Goal: Navigation & Orientation: Find specific page/section

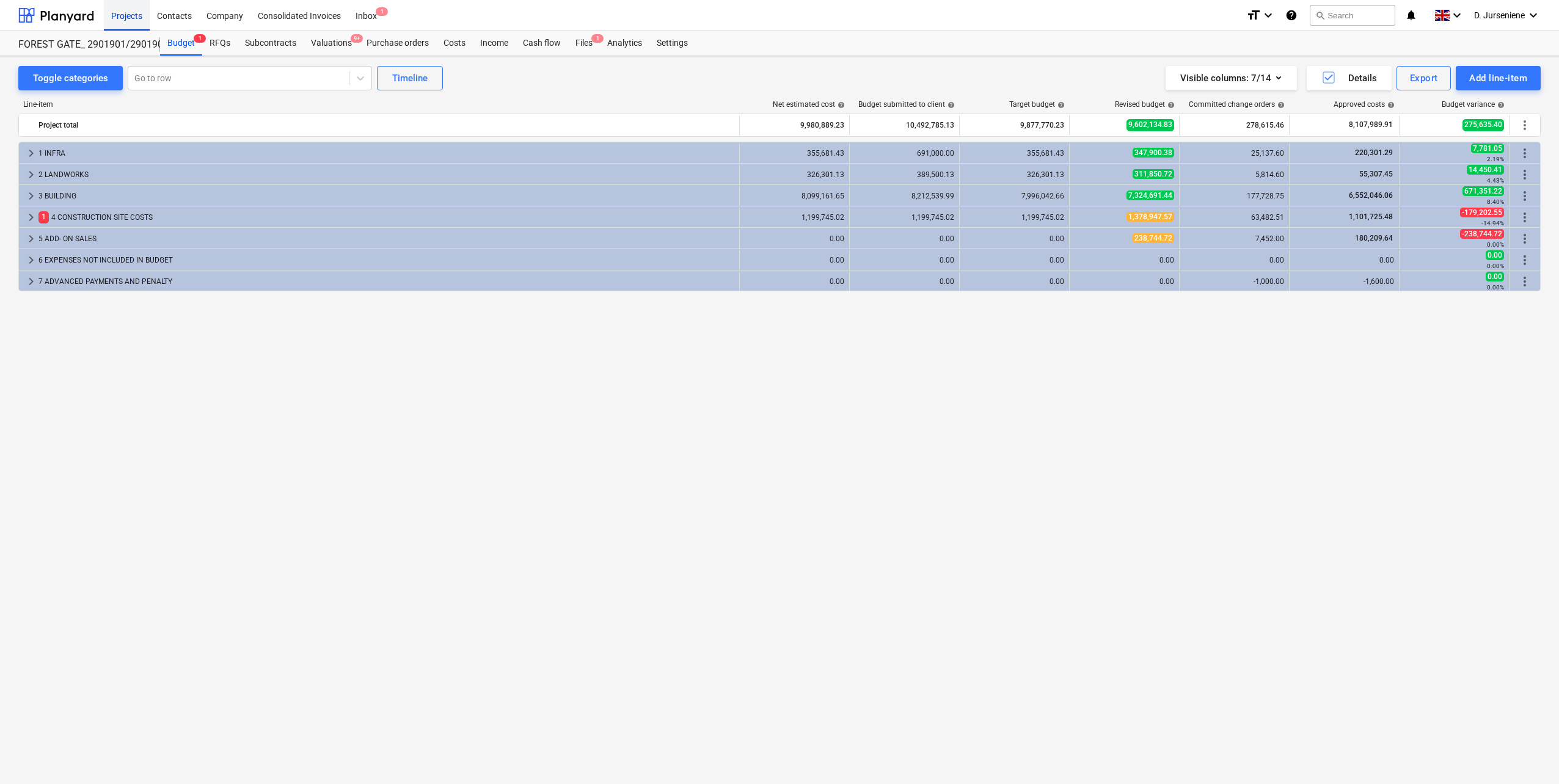
click at [118, 18] on div "Projects" at bounding box center [126, 15] width 46 height 31
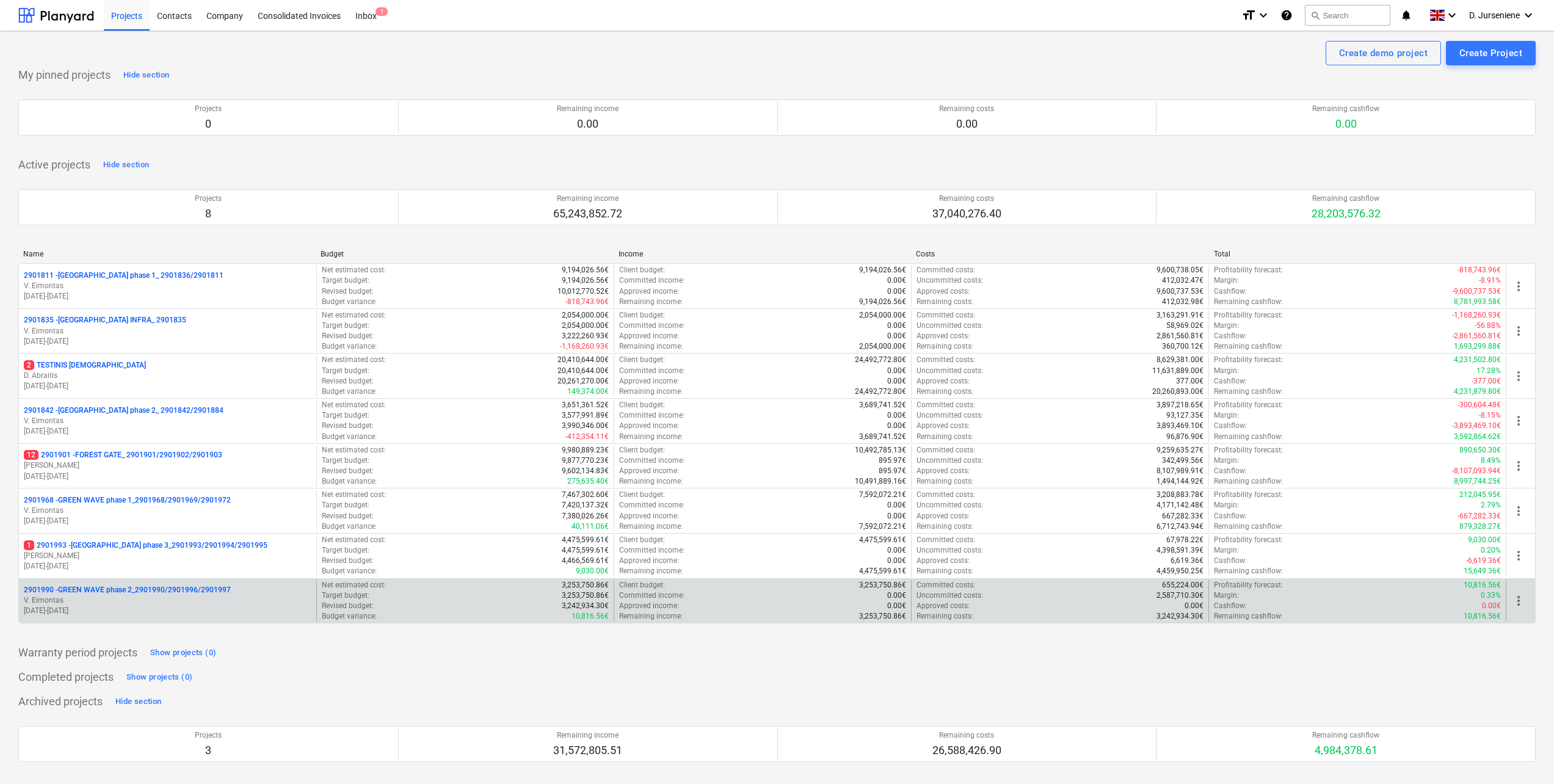
click at [115, 600] on p "V. Eimontas" at bounding box center [168, 600] width 288 height 11
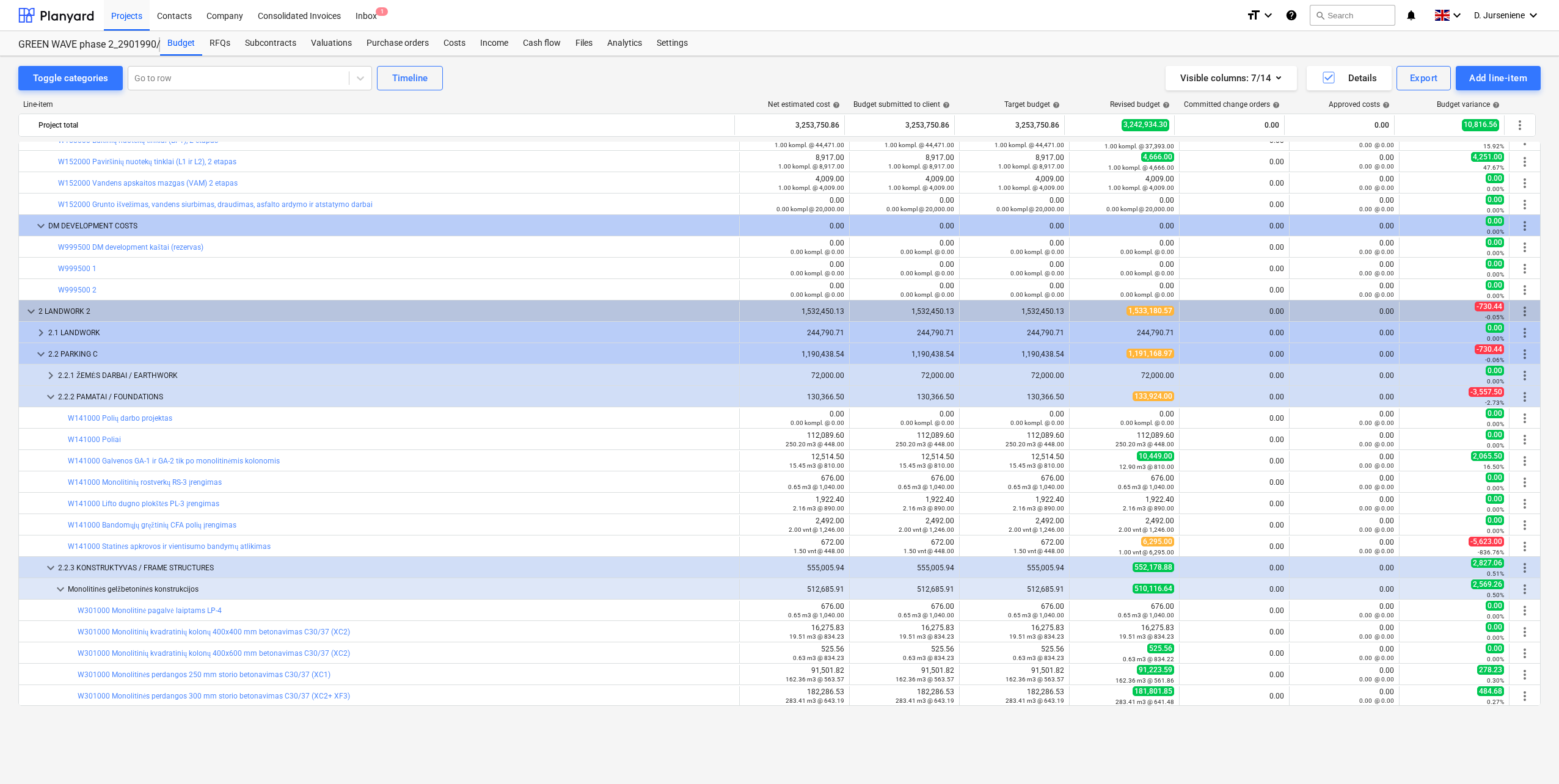
scroll to position [15, 0]
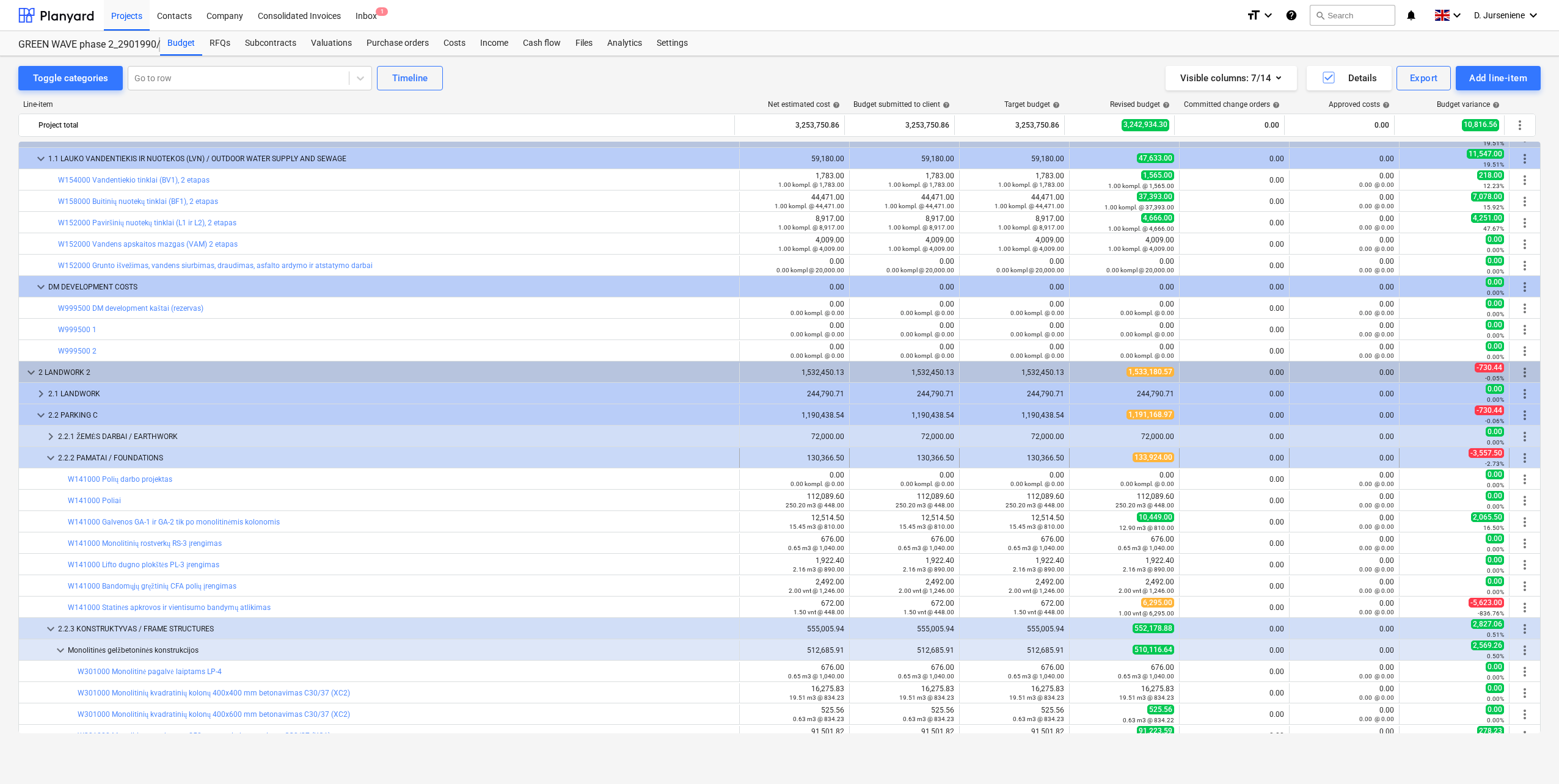
click at [138, 454] on div "2.2.2 PAMATAI / FOUNDATIONS" at bounding box center [396, 458] width 676 height 19
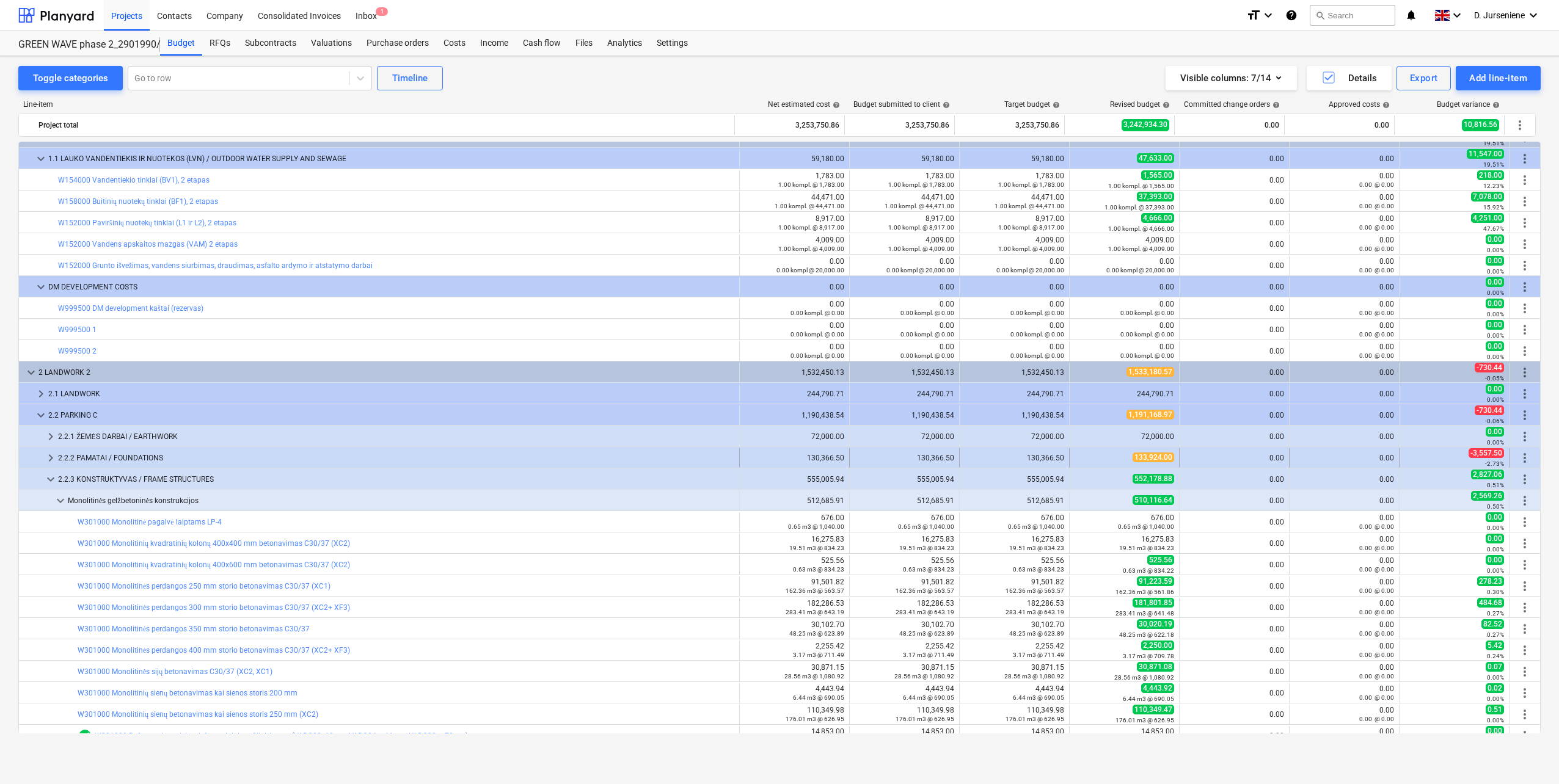
click at [138, 457] on div "2.2.2 PAMATAI / FOUNDATIONS" at bounding box center [396, 458] width 676 height 19
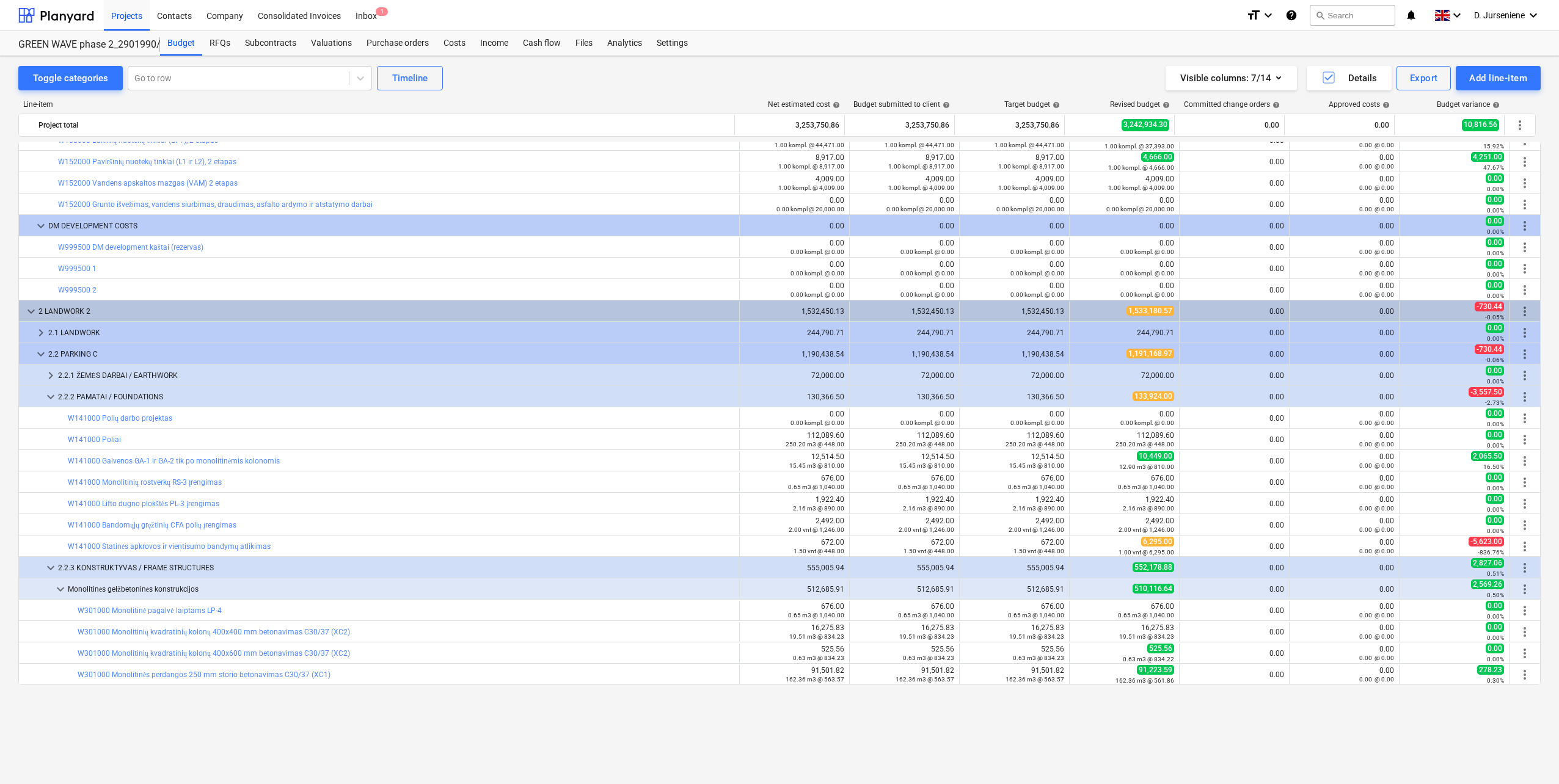
scroll to position [0, 0]
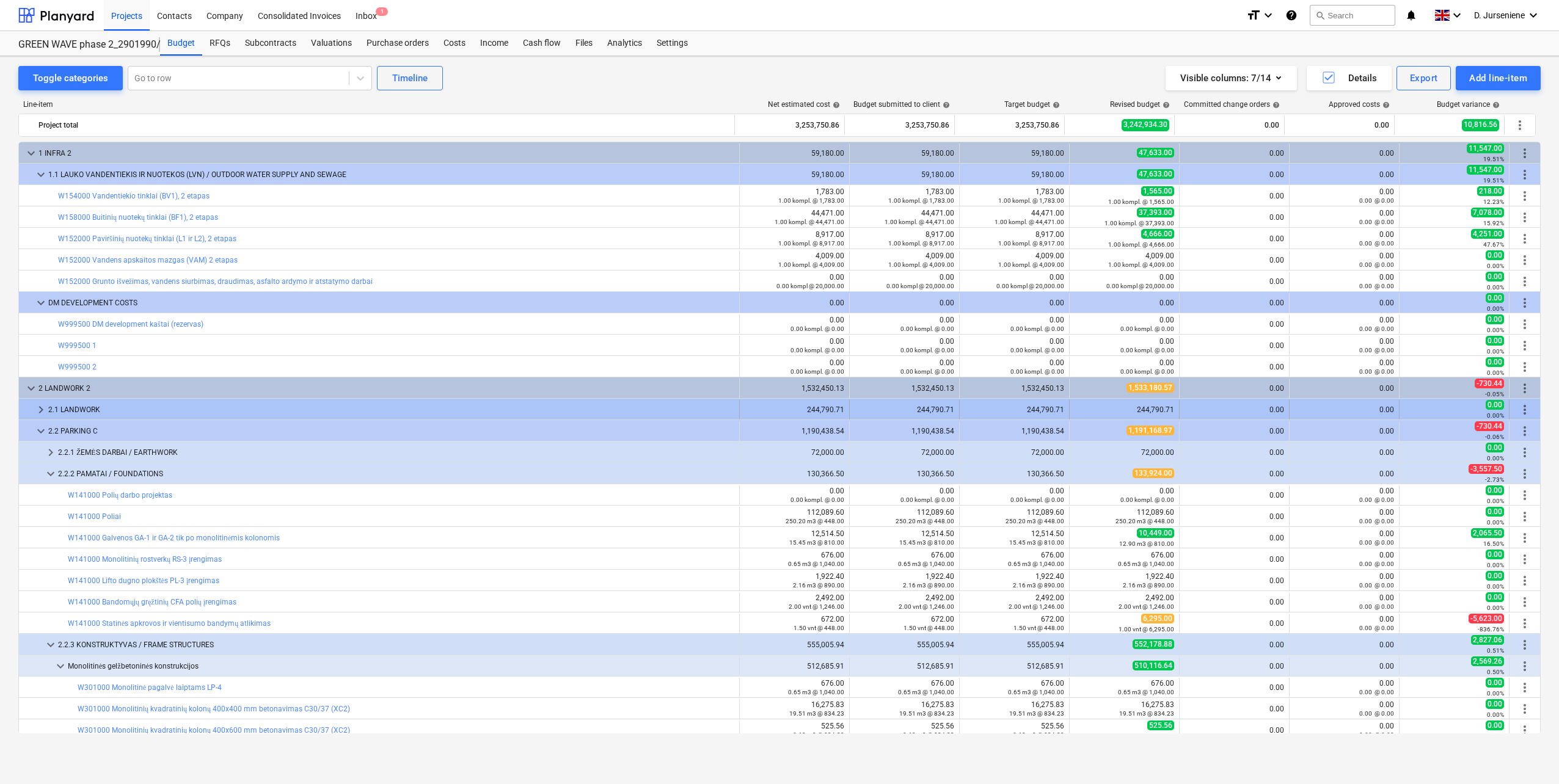
click at [119, 408] on div "2.1 LANDWORK" at bounding box center [391, 409] width 686 height 19
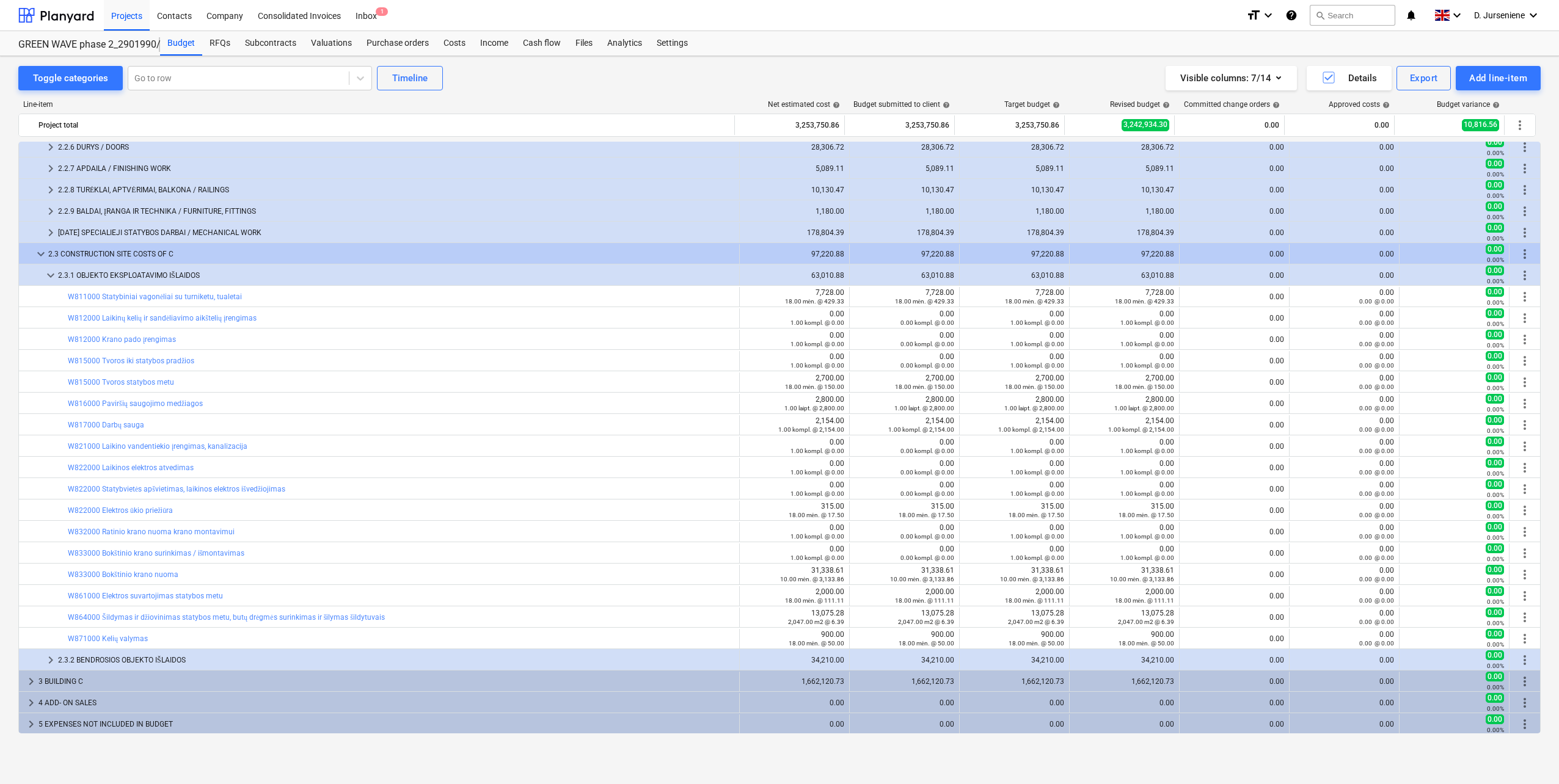
scroll to position [1182, 0]
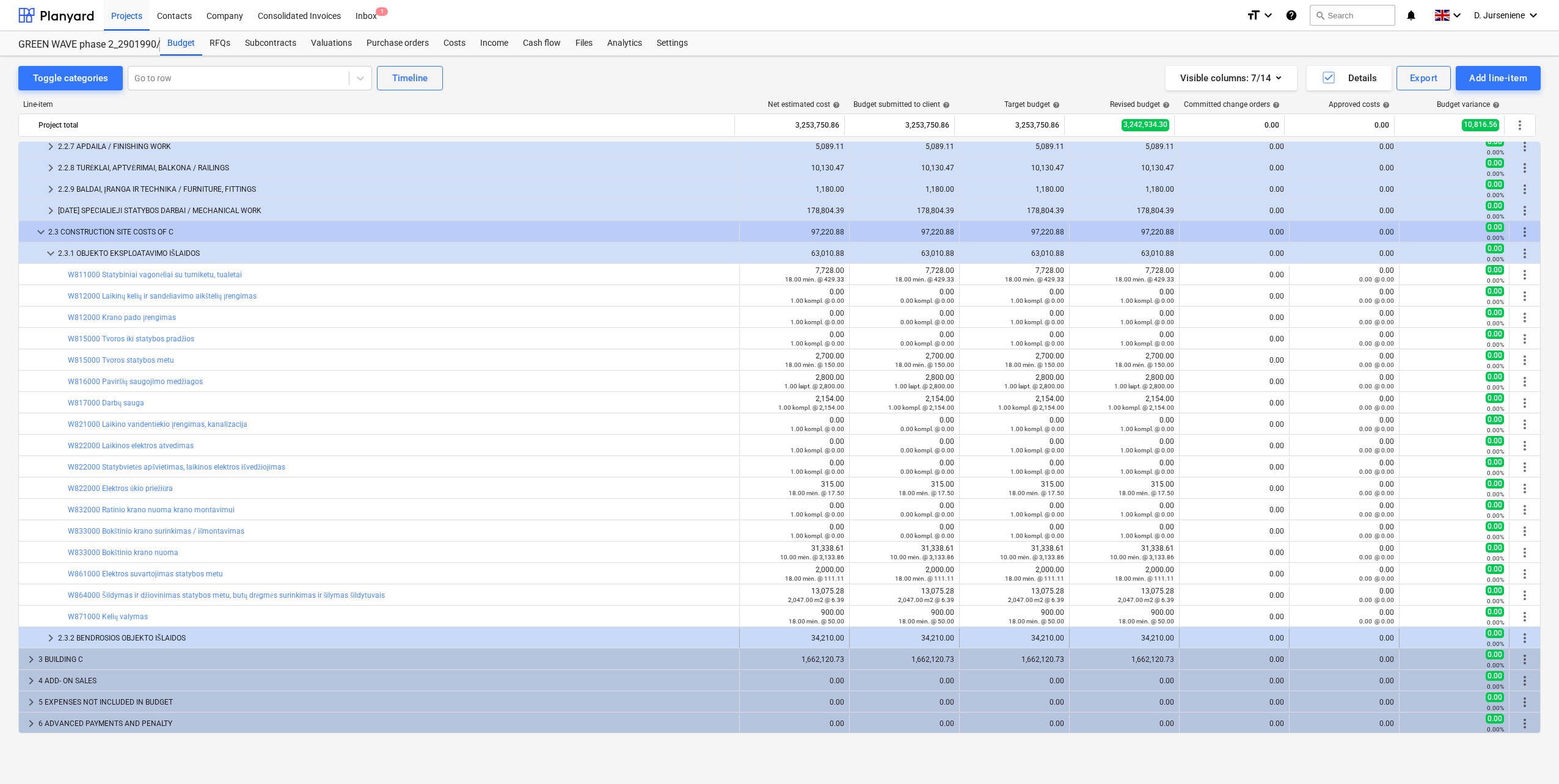
click at [131, 635] on div "2.3.2 BENDROSIOS OBJEKTO IŠLAIDOS" at bounding box center [396, 638] width 676 height 19
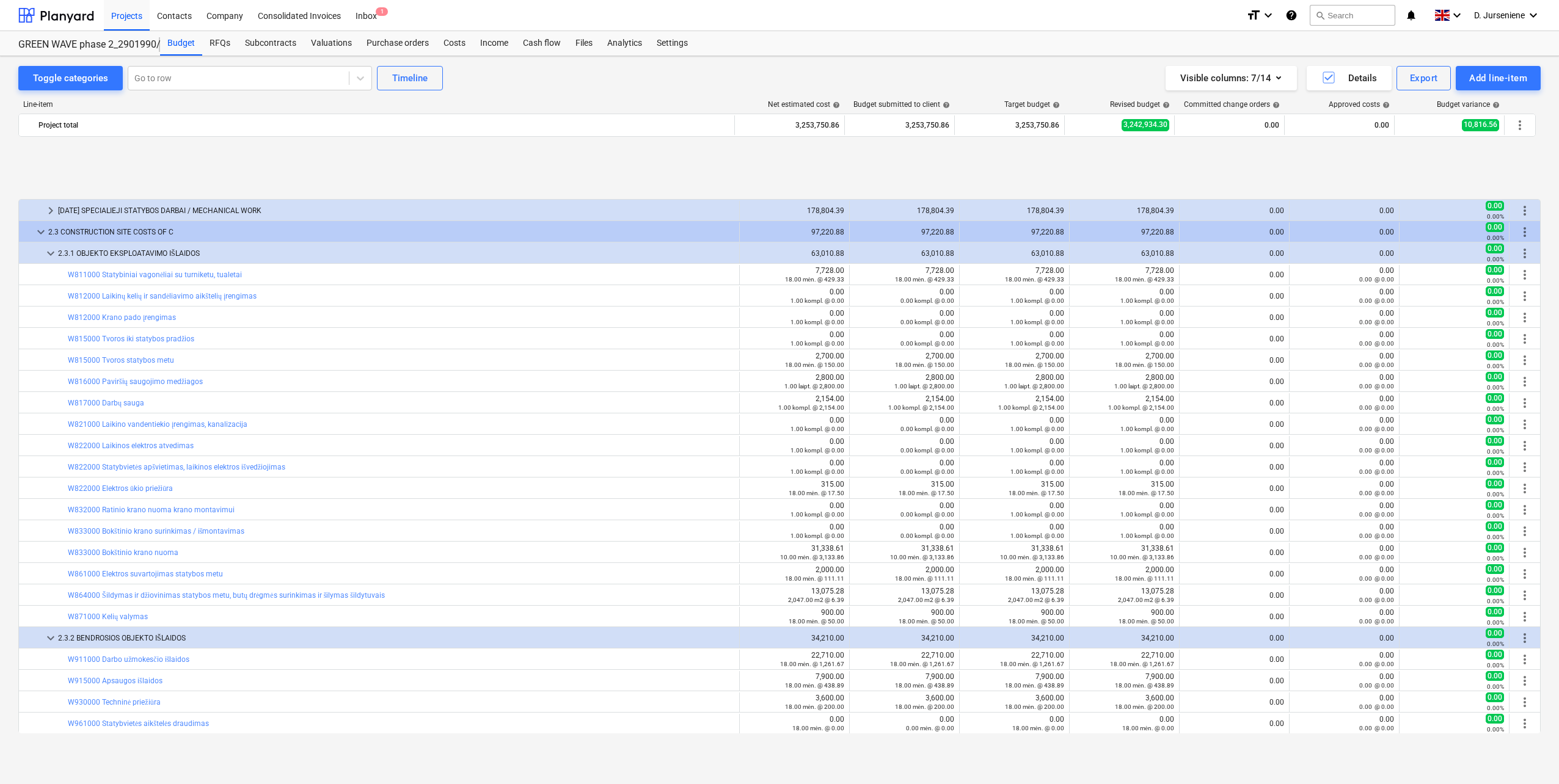
scroll to position [1267, 0]
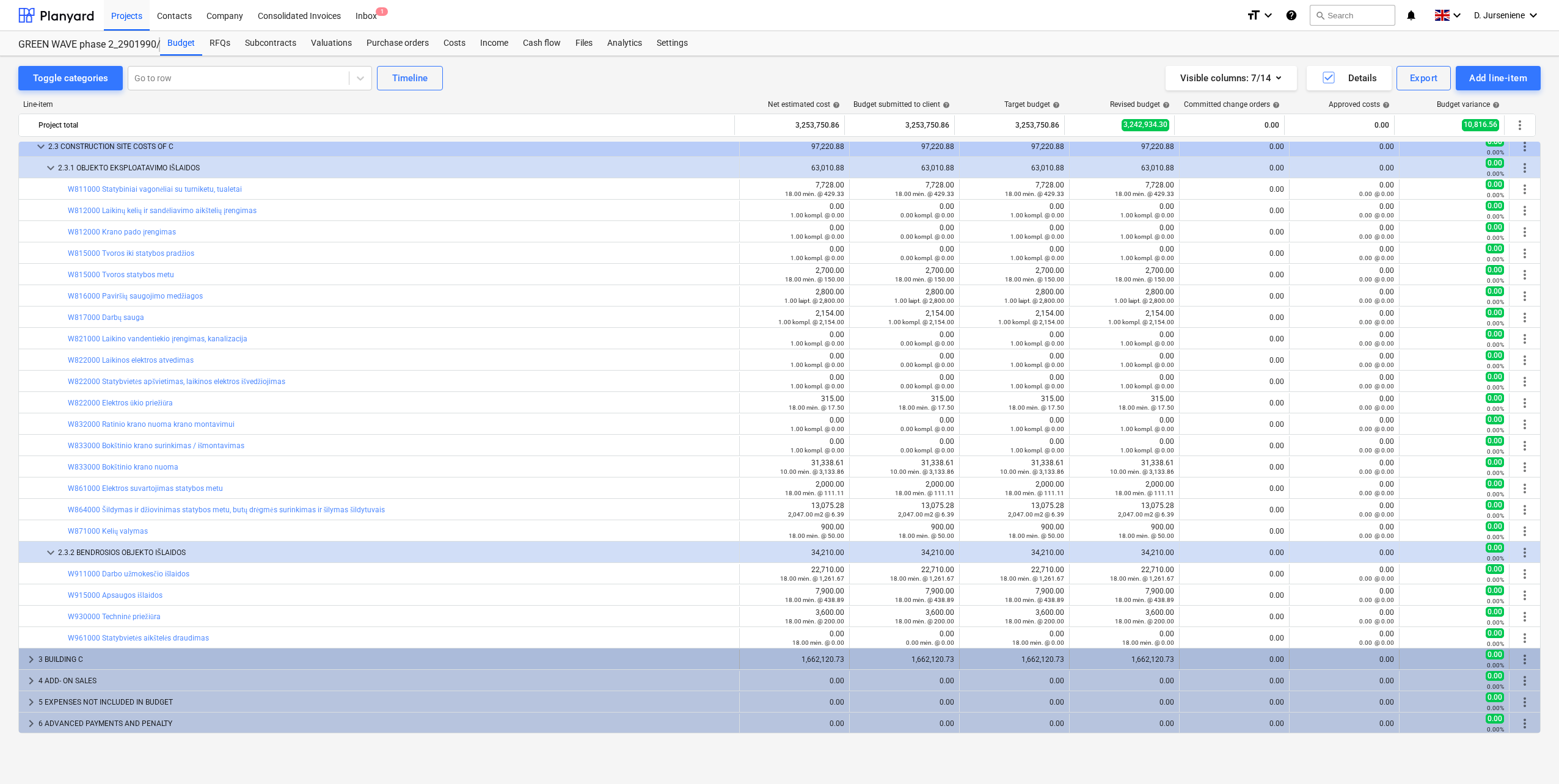
click at [111, 659] on div "3 BUILDING C" at bounding box center [386, 659] width 695 height 19
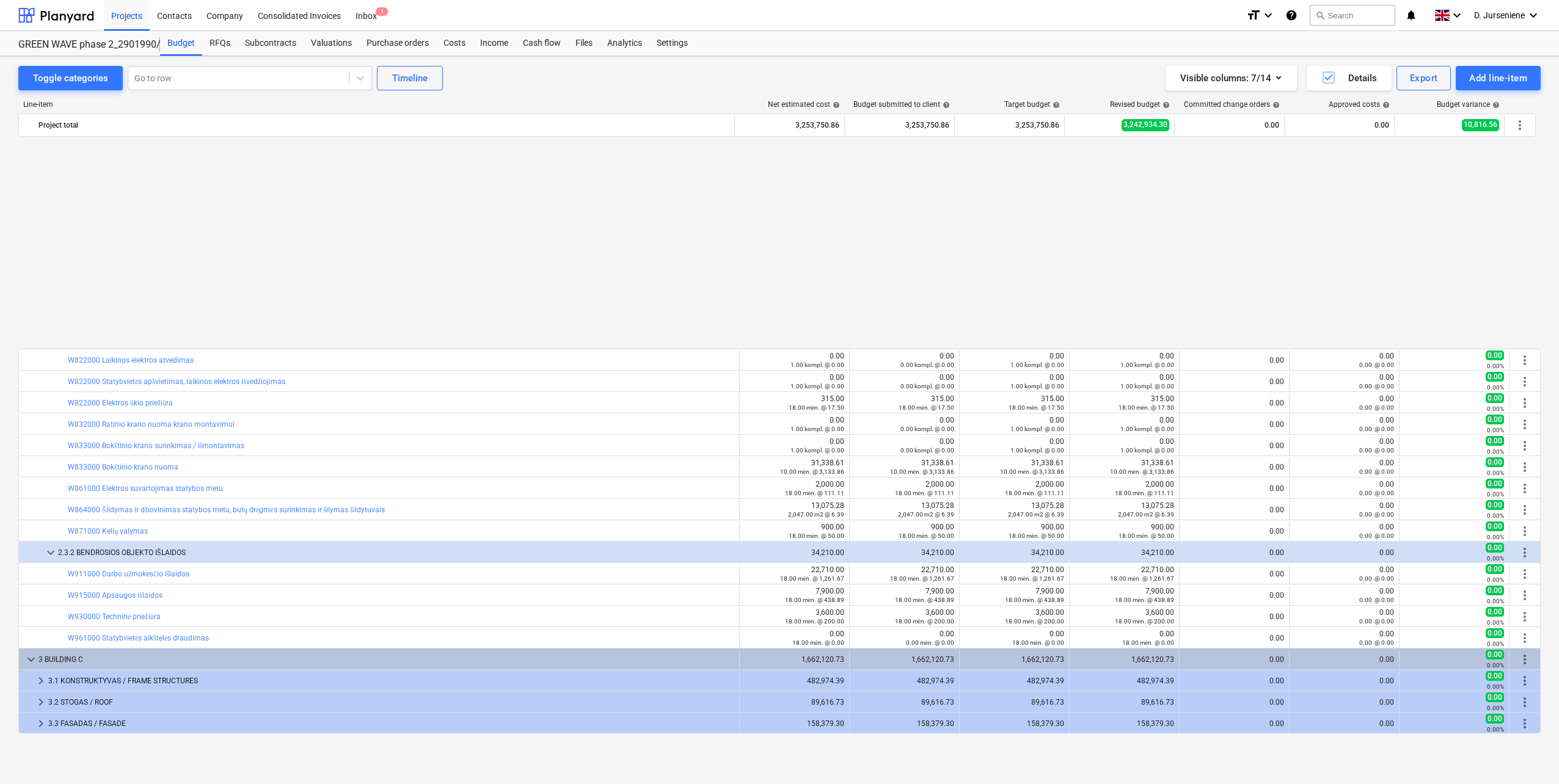
scroll to position [1502, 0]
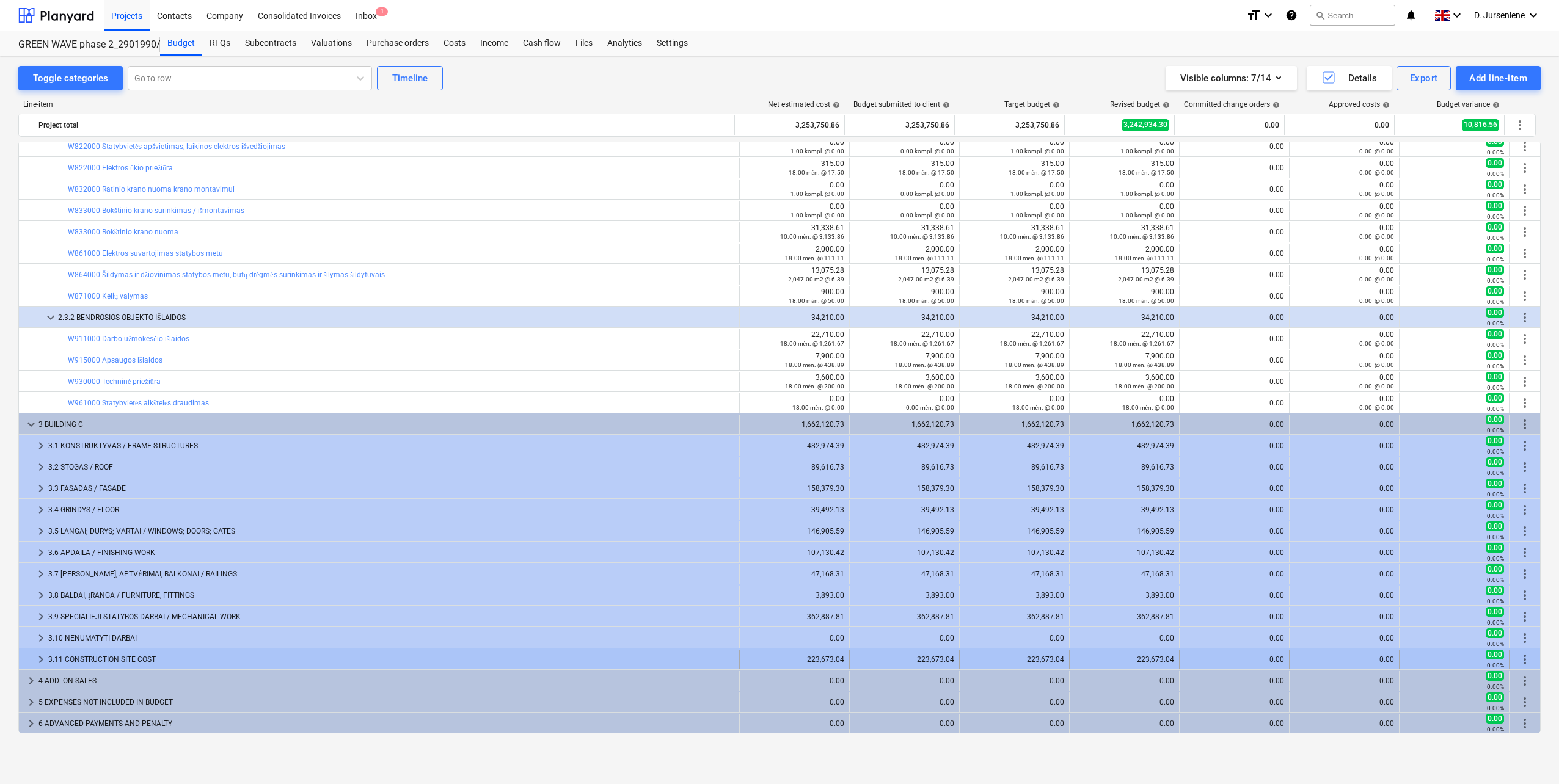
click at [103, 660] on div "3.11 CONSTRUCTION SITE COST" at bounding box center [391, 659] width 686 height 19
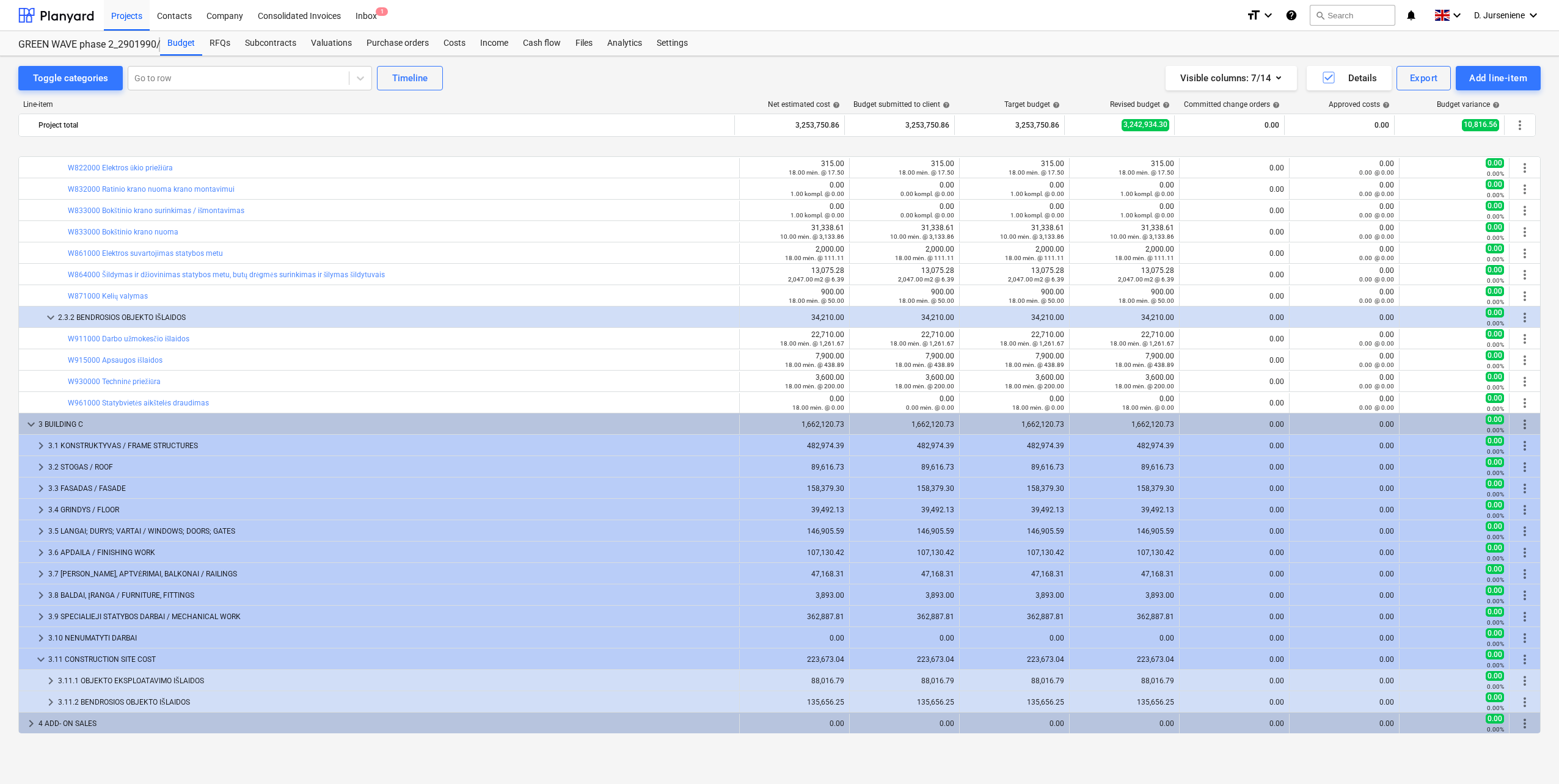
scroll to position [1545, 0]
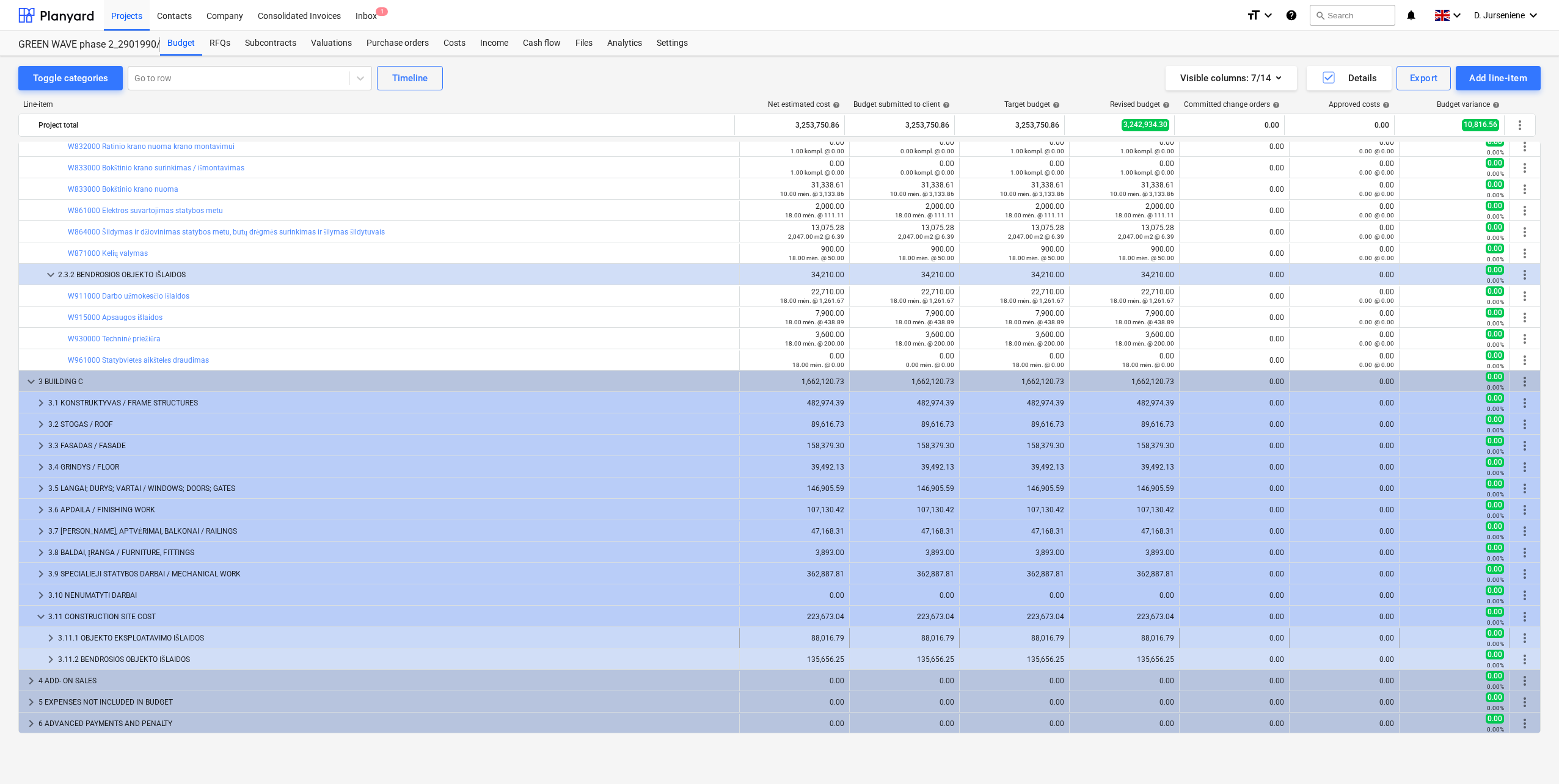
click at [113, 637] on div "3.11.1 OBJEKTO EKSPLOATAVIMO IŠLAIDOS" at bounding box center [396, 638] width 676 height 19
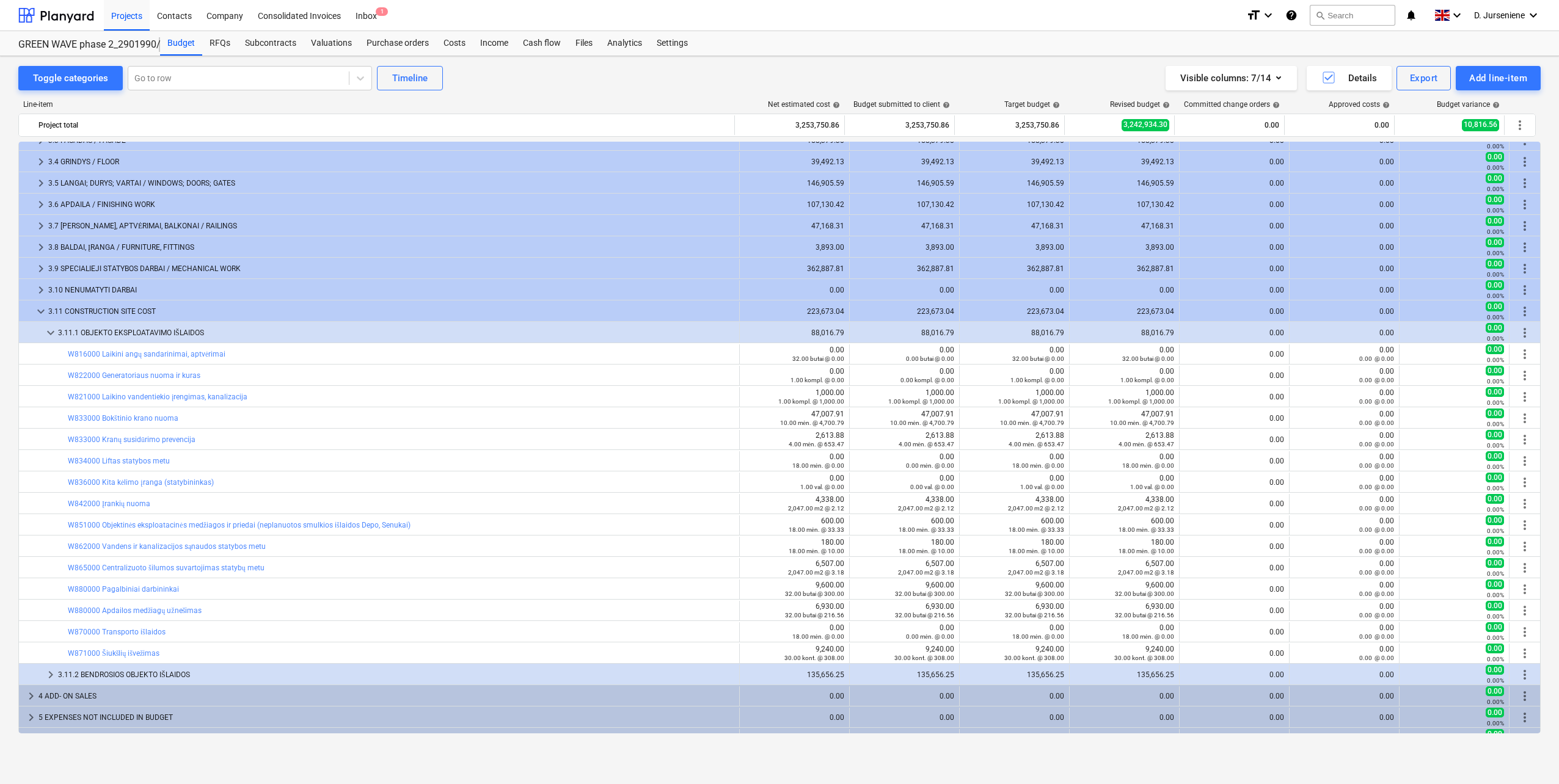
scroll to position [1866, 0]
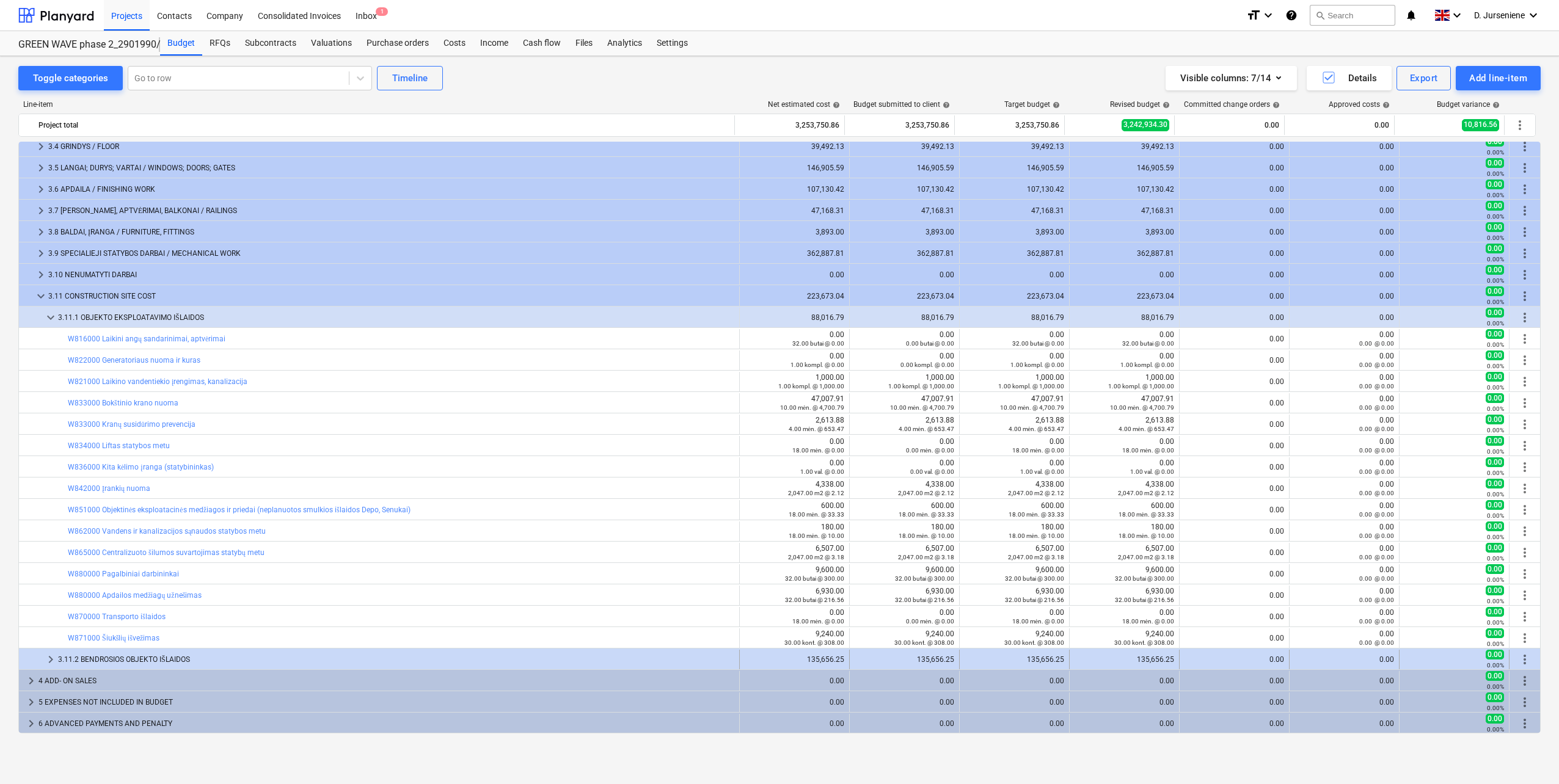
click at [110, 661] on div "3.11.2 BENDROSIOS OBJEKTO IŠLAIDOS" at bounding box center [396, 659] width 676 height 19
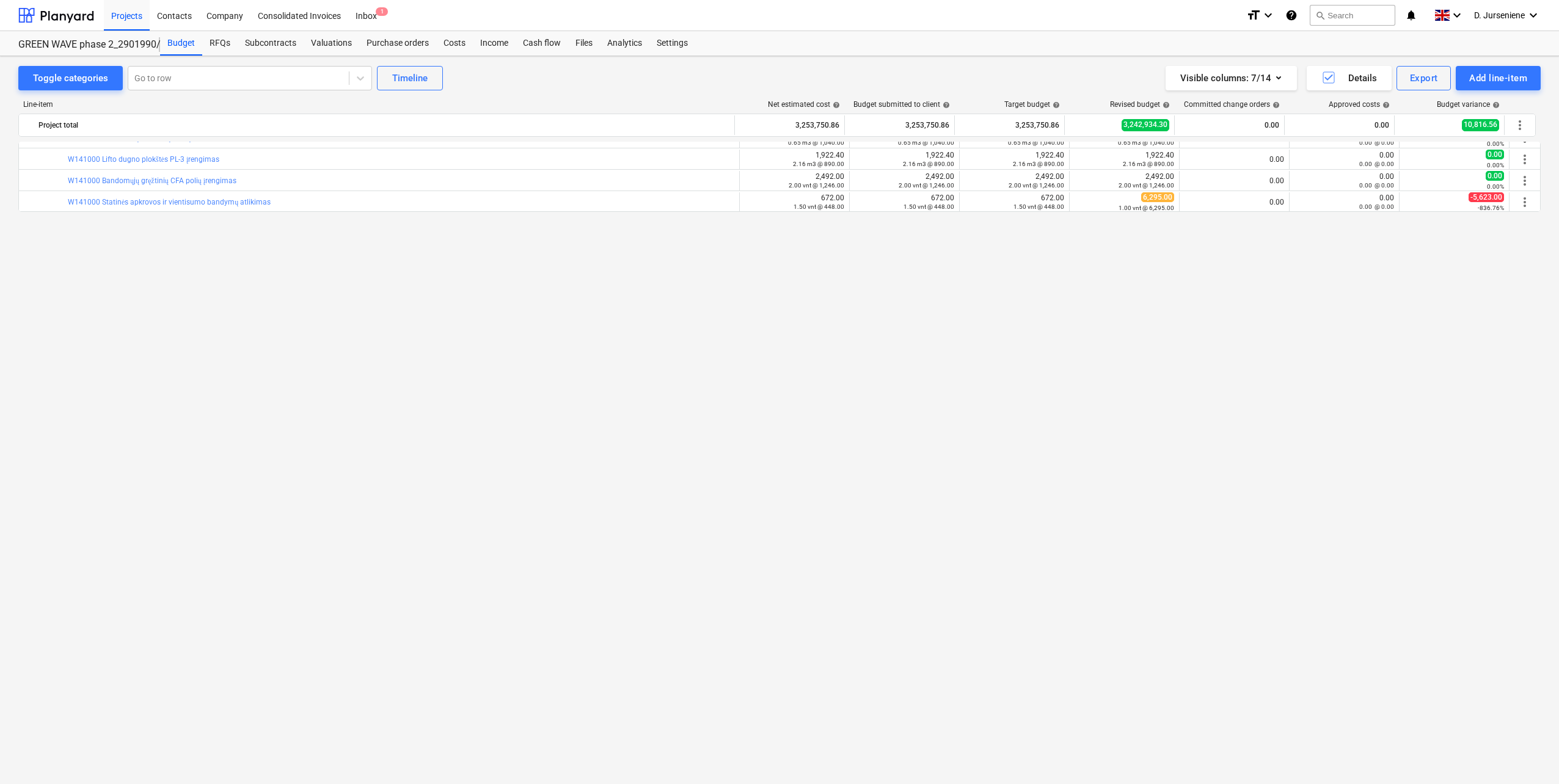
scroll to position [0, 0]
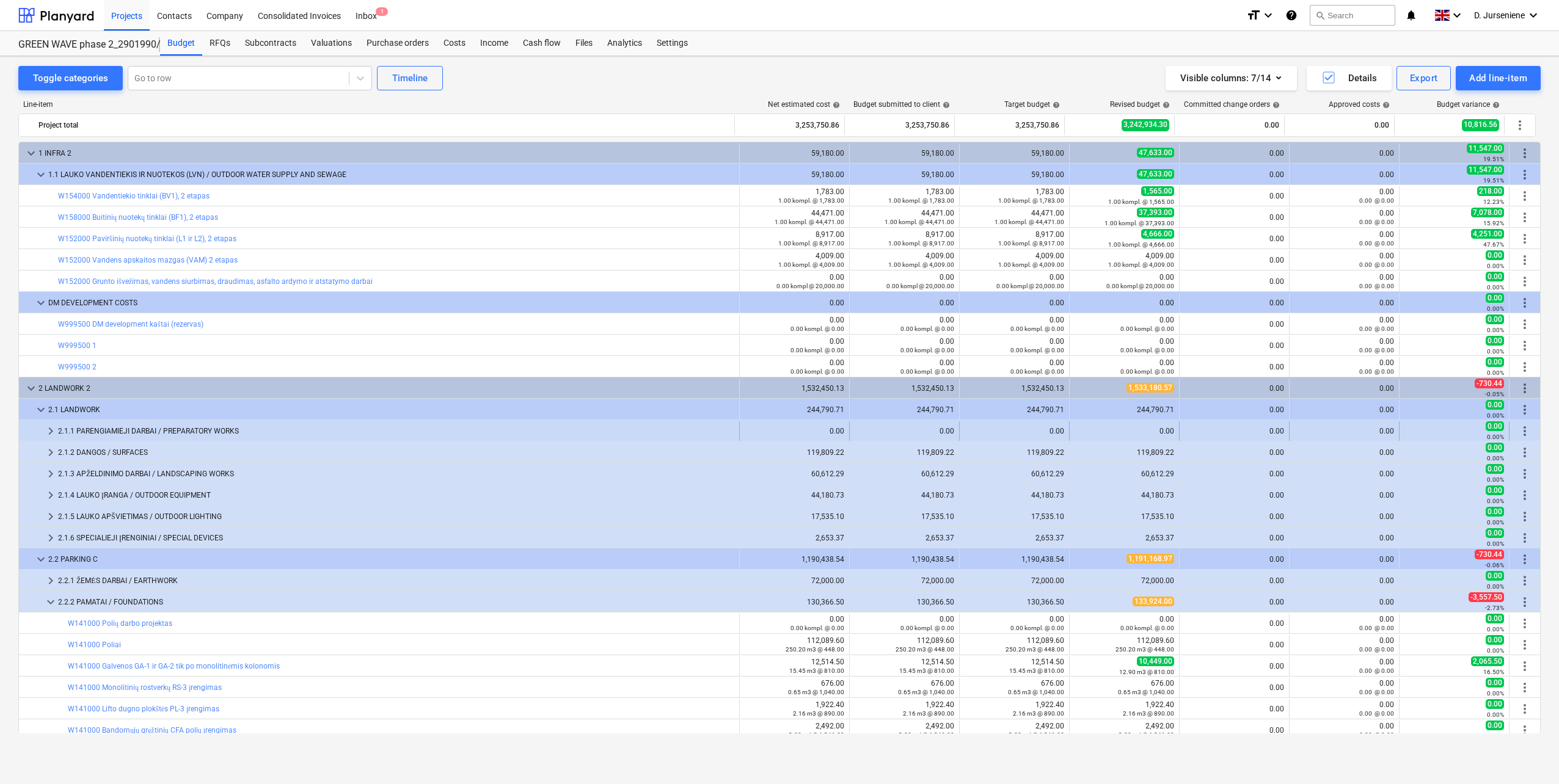
click at [188, 429] on div "2.1.1 PARENGIAMIEJI DARBAI / PREPARATORY WORKS" at bounding box center [396, 431] width 676 height 19
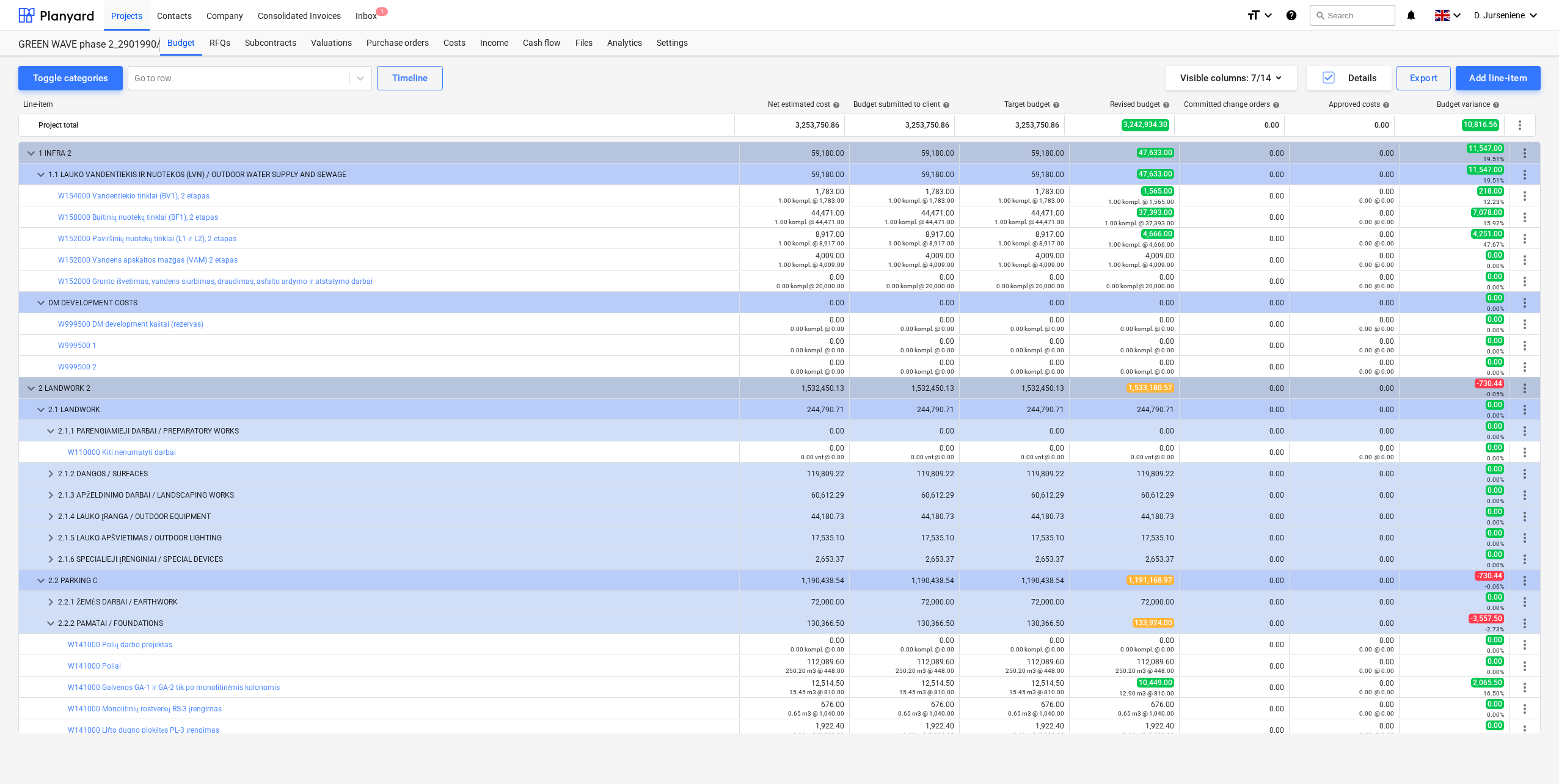
click at [188, 429] on div "2.1.1 PARENGIAMIEJI DARBAI / PREPARATORY WORKS" at bounding box center [396, 431] width 676 height 19
